Goal: Check status: Check status

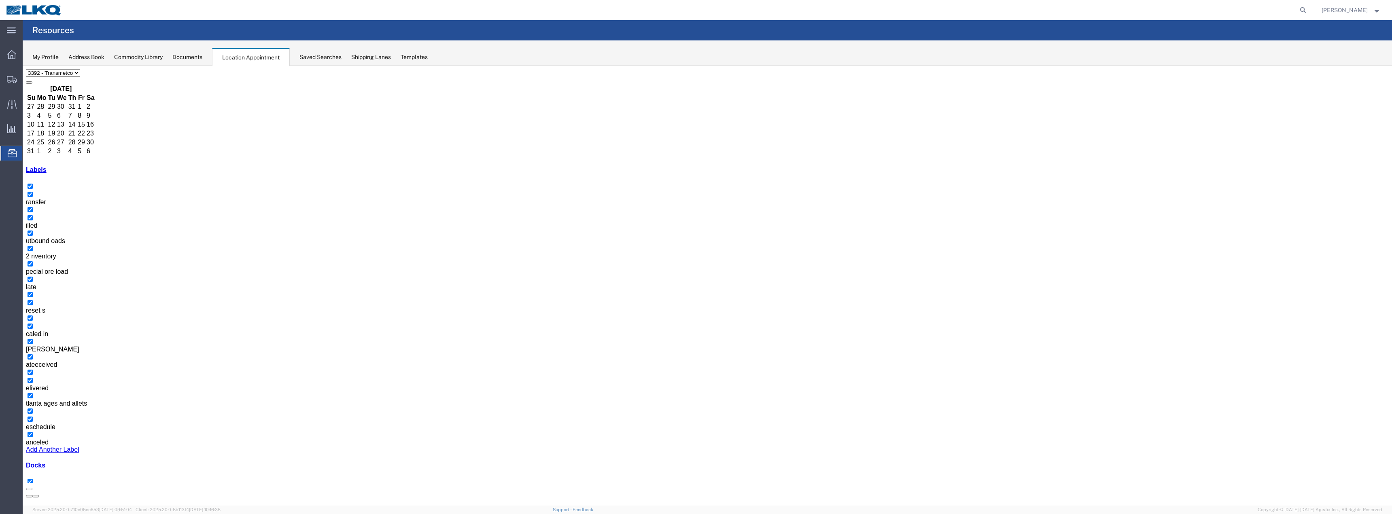
scroll to position [46, 0]
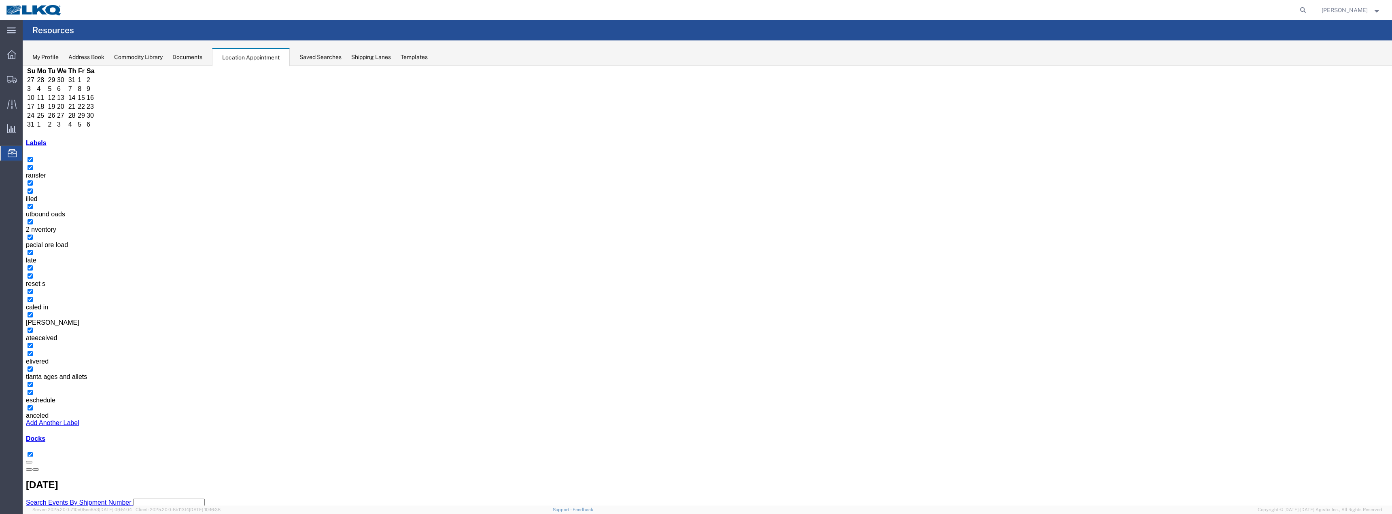
scroll to position [69, 0]
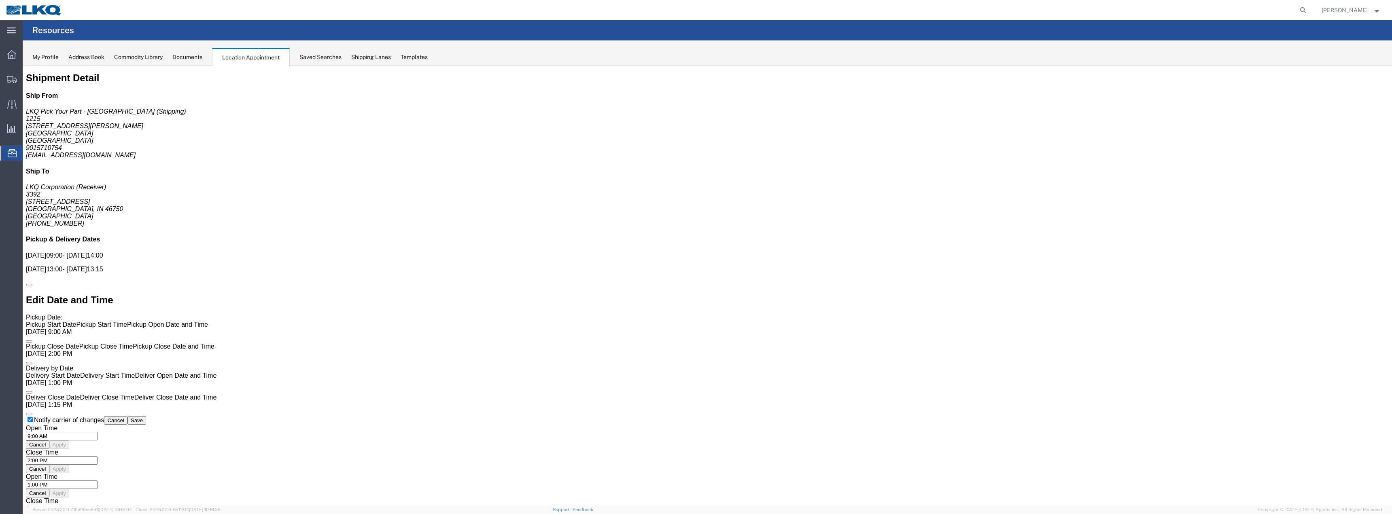
scroll to position [0, 0]
